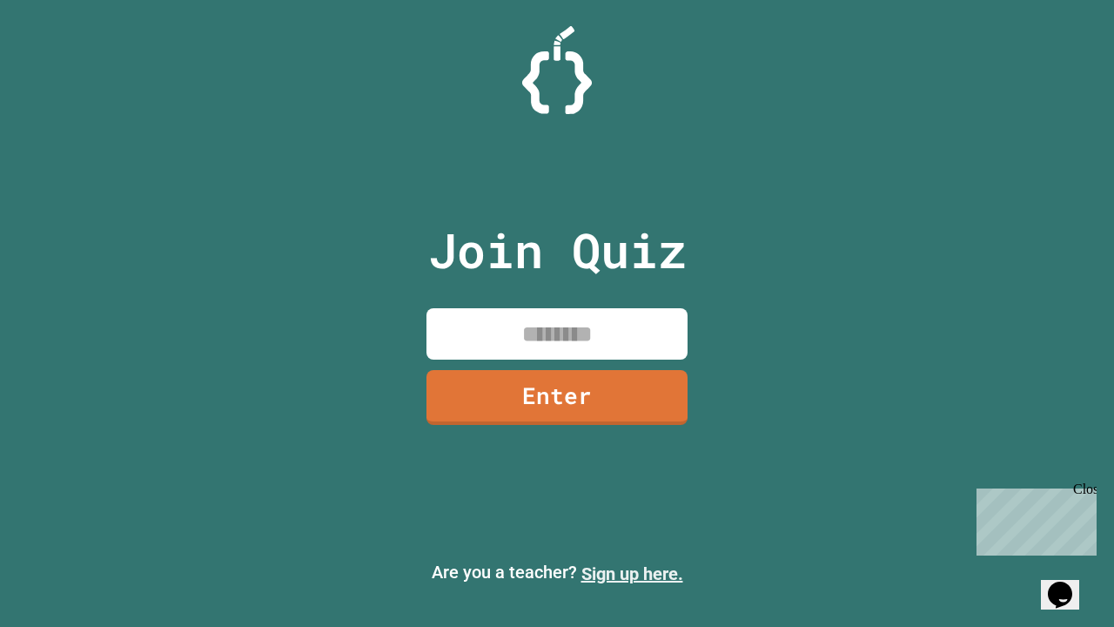
click at [632, 574] on link "Sign up here." at bounding box center [633, 573] width 102 height 21
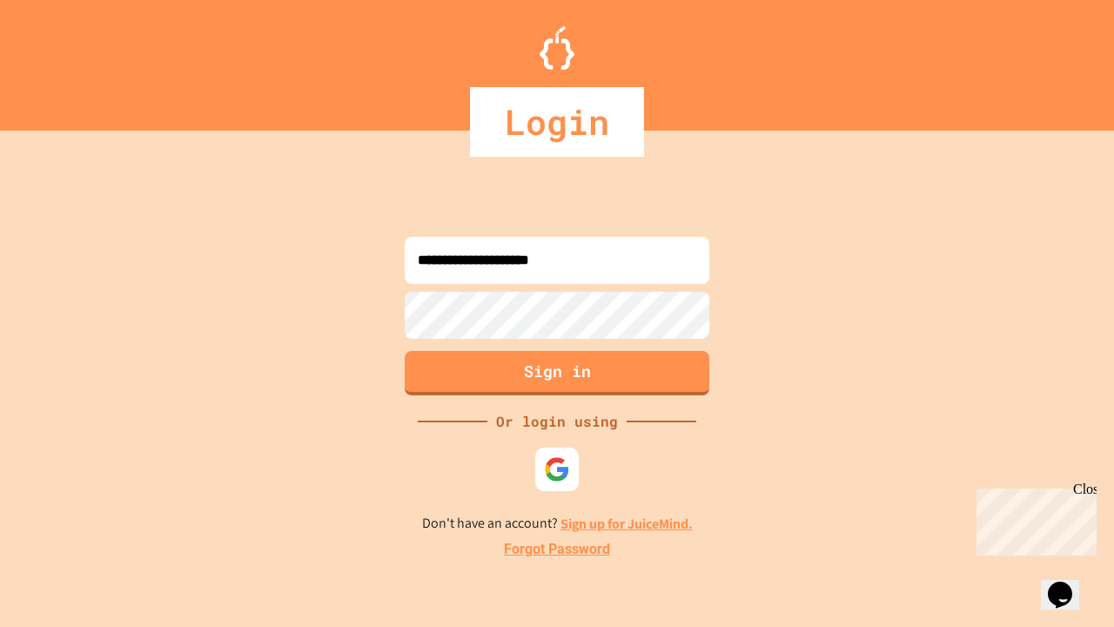
type input "**********"
